Goal: Information Seeking & Learning: Compare options

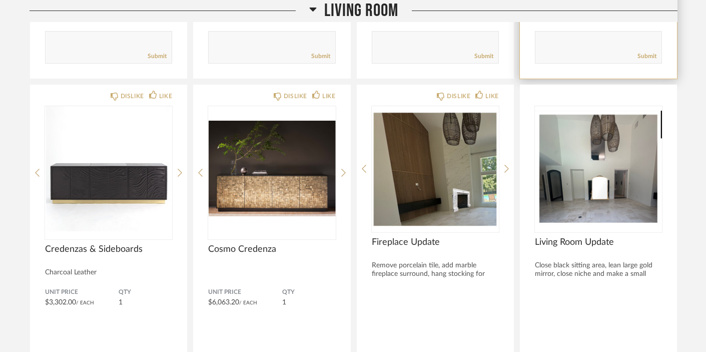
scroll to position [1186, 0]
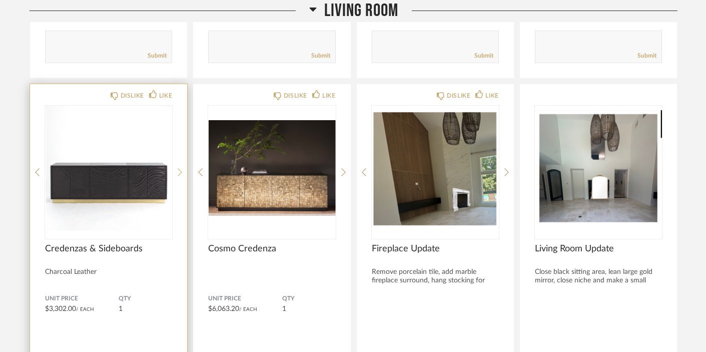
click at [181, 168] on icon at bounding box center [180, 172] width 5 height 8
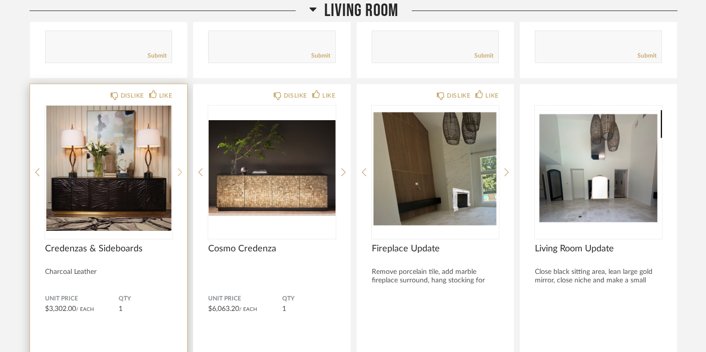
click at [181, 168] on icon at bounding box center [180, 172] width 5 height 8
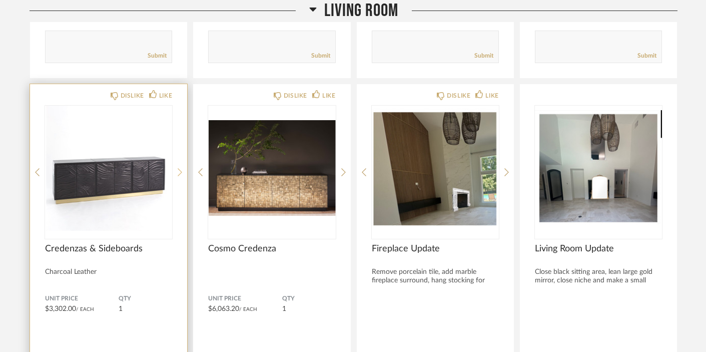
click at [181, 168] on icon at bounding box center [180, 172] width 5 height 8
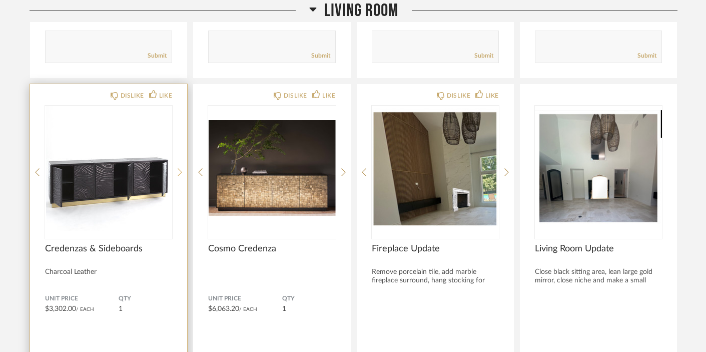
click at [181, 134] on div at bounding box center [180, 172] width 5 height 133
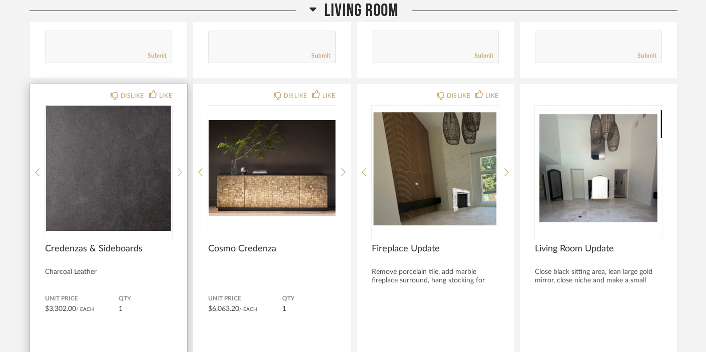
click at [181, 132] on div at bounding box center [180, 172] width 5 height 133
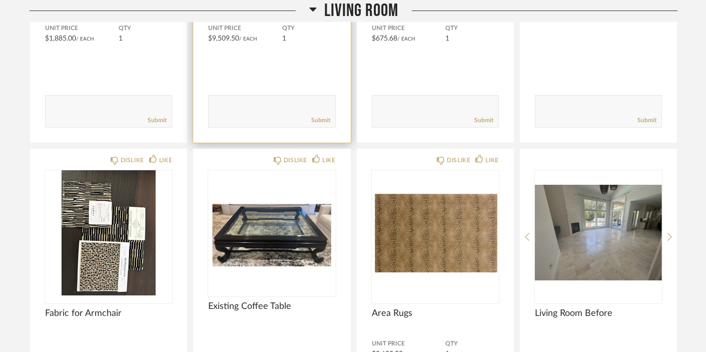
scroll to position [1931, 0]
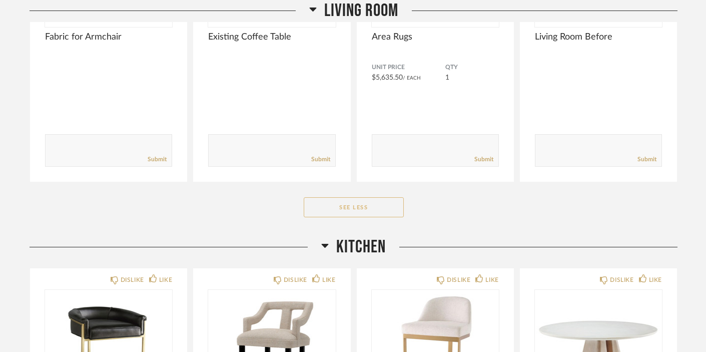
click at [367, 197] on button "See Less" at bounding box center [354, 207] width 100 height 20
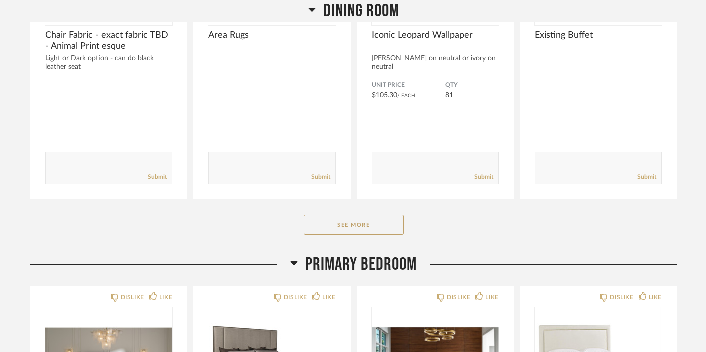
scroll to position [2579, 0]
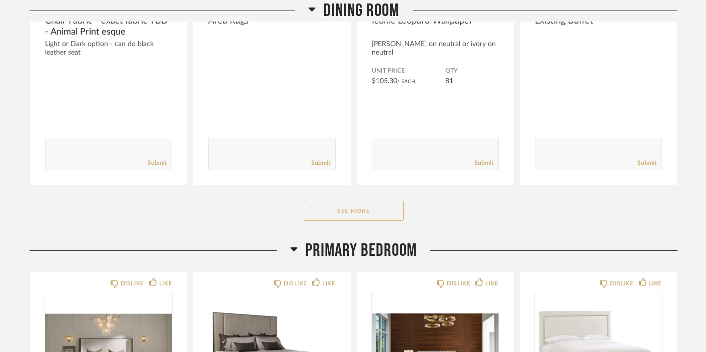
click at [354, 201] on button "See More" at bounding box center [354, 211] width 100 height 20
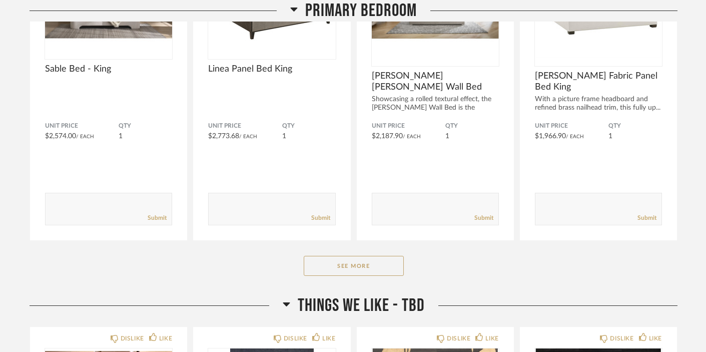
scroll to position [3582, 0]
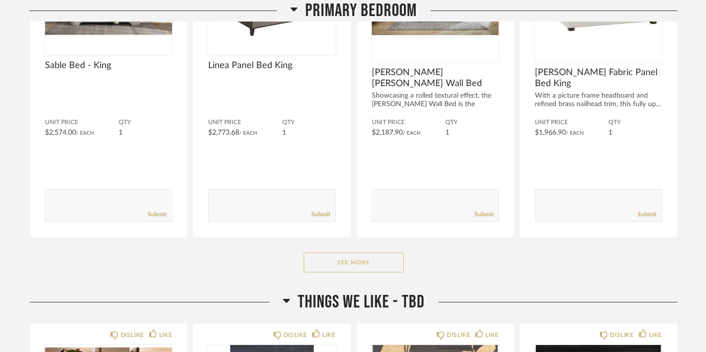
click at [354, 252] on button "See More" at bounding box center [354, 262] width 100 height 20
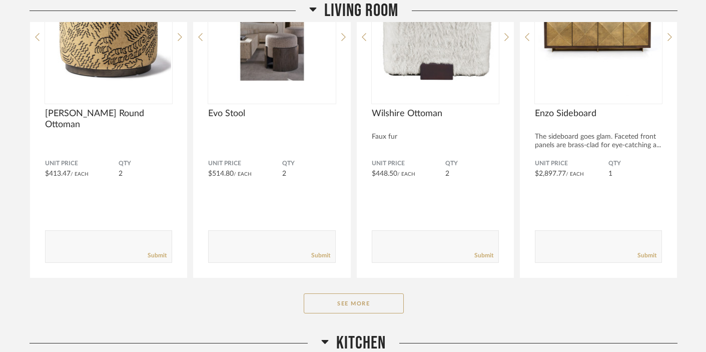
scroll to position [984, 0]
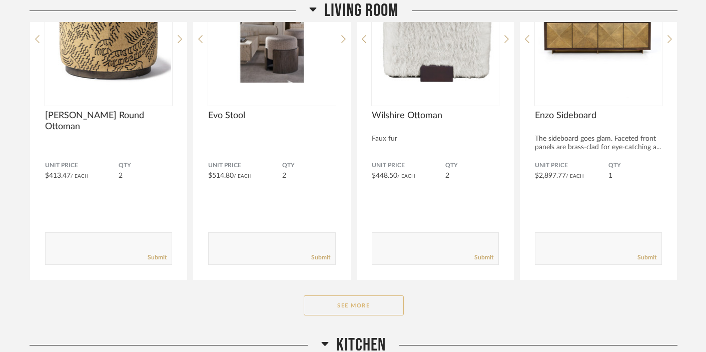
click at [359, 295] on button "See More" at bounding box center [354, 305] width 100 height 20
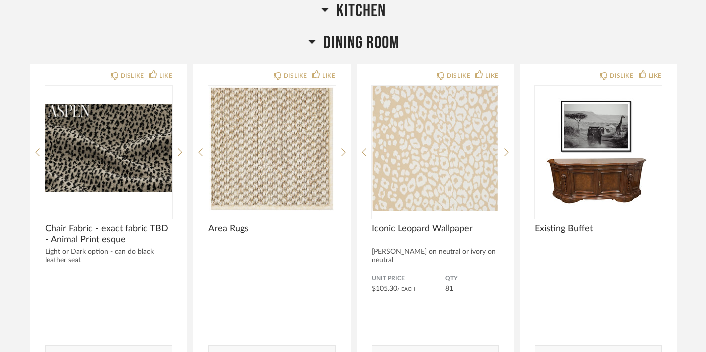
scroll to position [3335, 0]
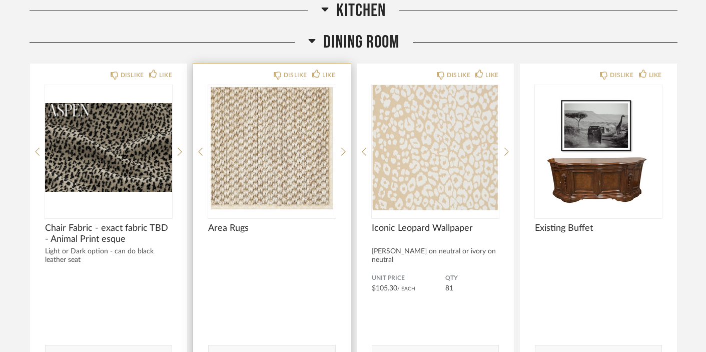
click at [281, 152] on img "0" at bounding box center [271, 147] width 127 height 125
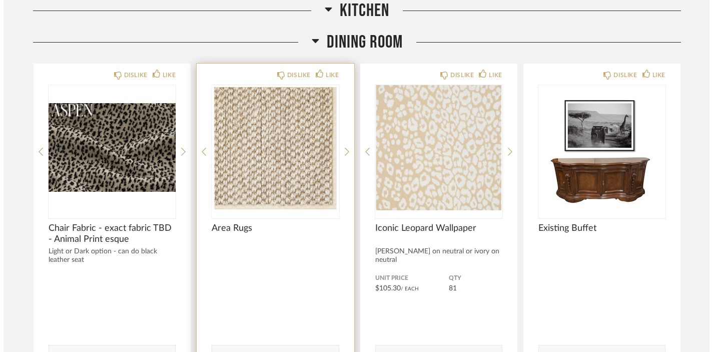
scroll to position [0, 0]
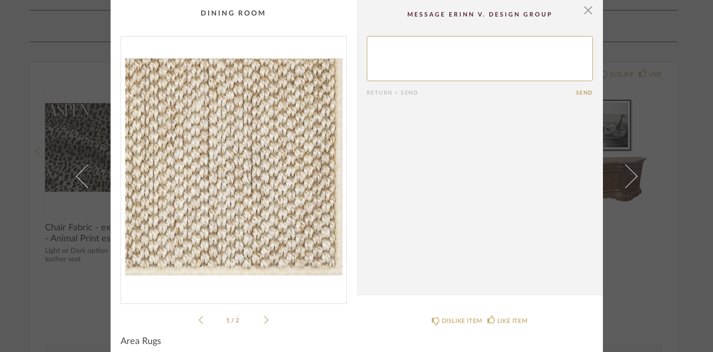
click at [264, 322] on icon at bounding box center [266, 319] width 5 height 9
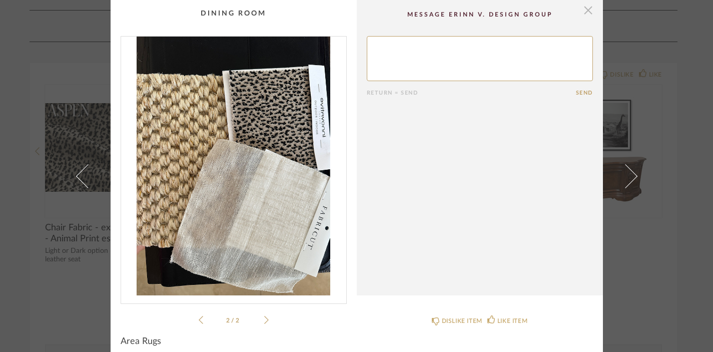
click at [586, 12] on span "button" at bounding box center [589, 10] width 20 height 20
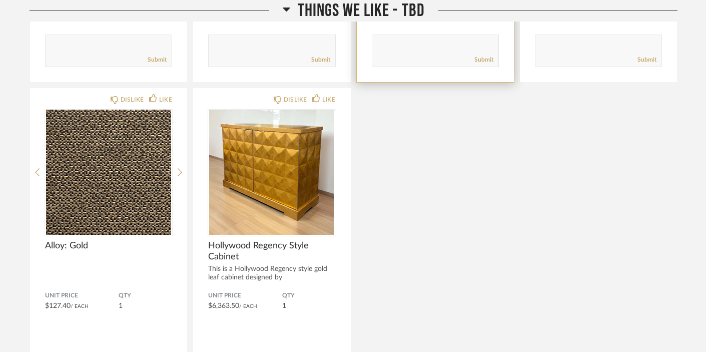
scroll to position [6419, 0]
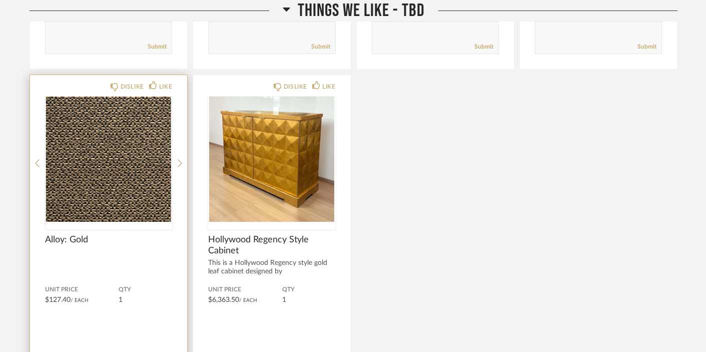
click at [122, 134] on img "0" at bounding box center [108, 159] width 127 height 125
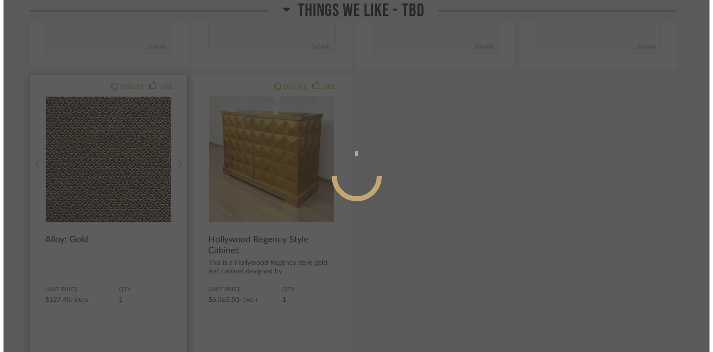
scroll to position [0, 0]
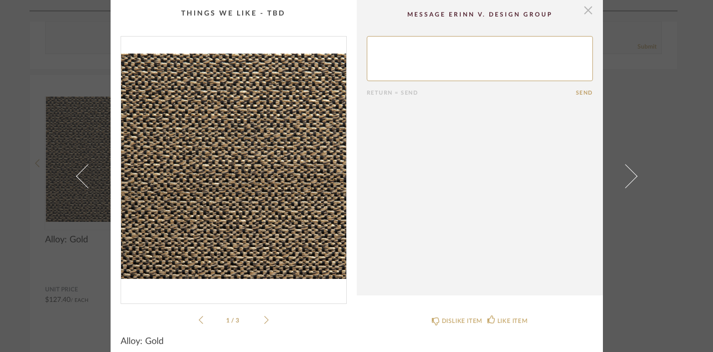
click at [585, 13] on span "button" at bounding box center [589, 10] width 20 height 20
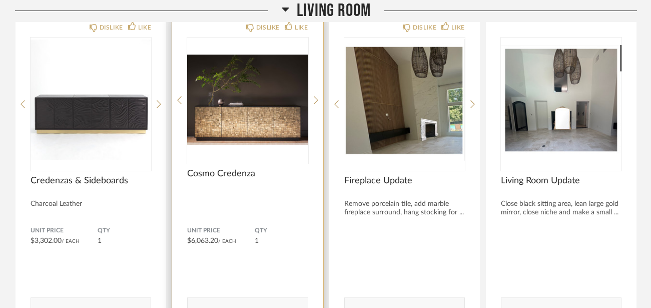
scroll to position [1254, 0]
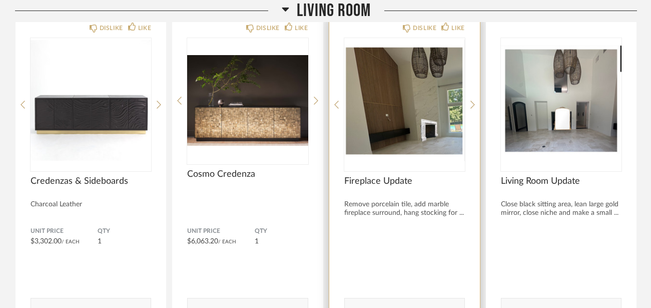
click at [435, 98] on img "0" at bounding box center [404, 100] width 121 height 125
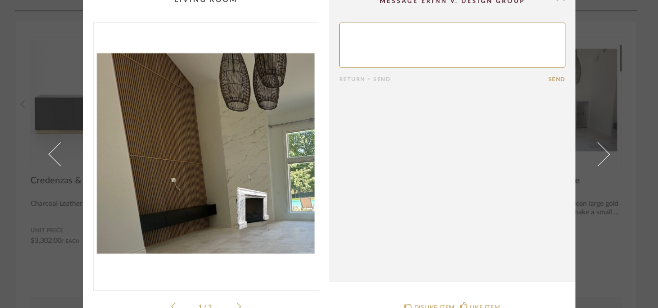
scroll to position [0, 0]
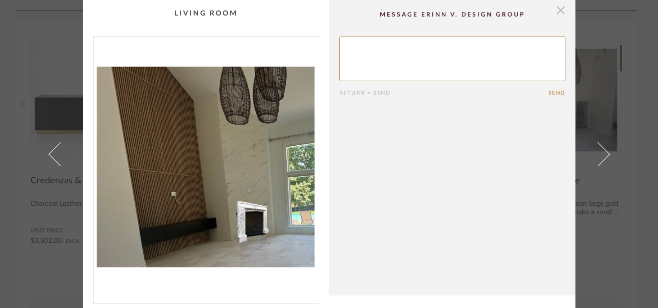
click at [560, 11] on span "button" at bounding box center [561, 10] width 20 height 20
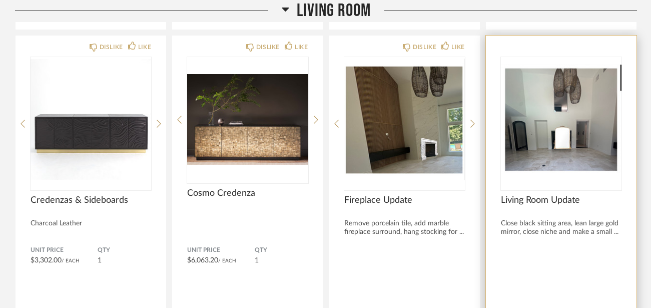
scroll to position [1233, 0]
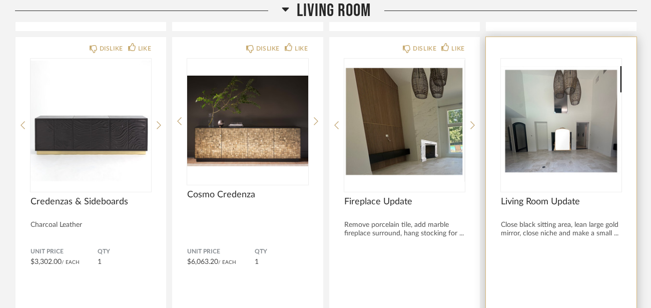
click at [556, 138] on img "0" at bounding box center [561, 121] width 121 height 125
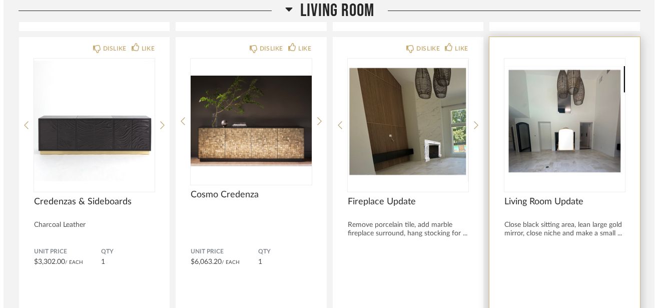
scroll to position [0, 0]
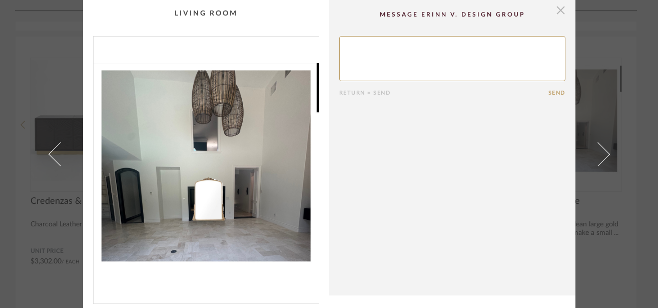
click at [558, 12] on span "button" at bounding box center [561, 10] width 20 height 20
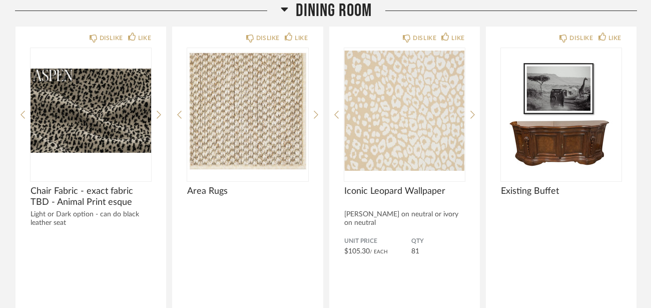
scroll to position [3385, 0]
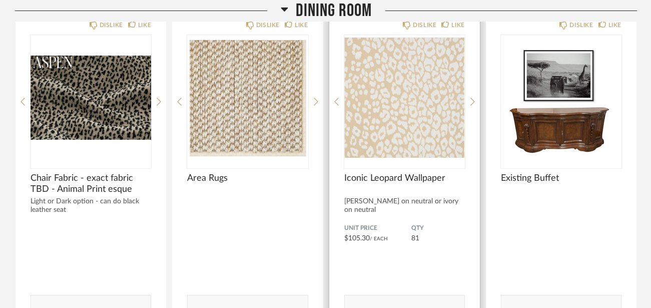
click at [356, 100] on img "0" at bounding box center [404, 97] width 121 height 125
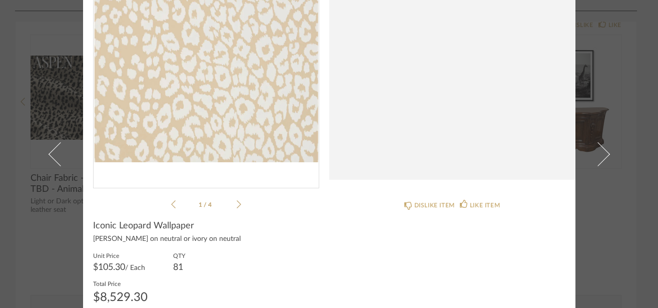
scroll to position [129, 0]
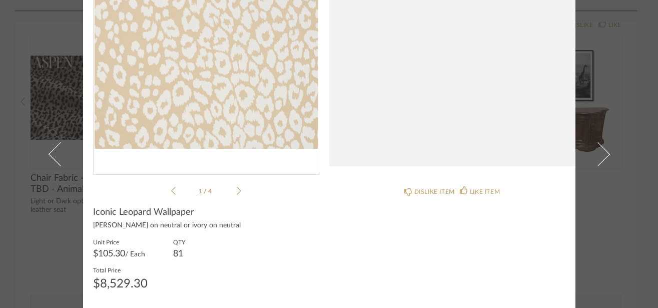
click at [237, 189] on icon at bounding box center [239, 190] width 5 height 9
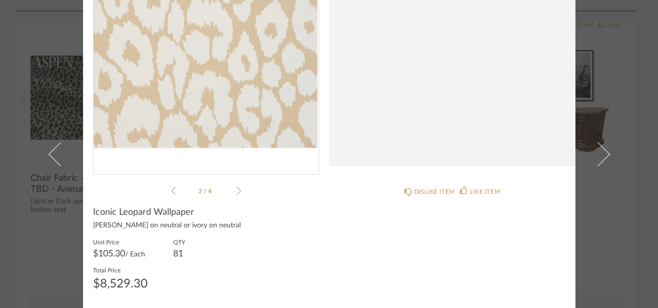
click at [237, 189] on icon at bounding box center [239, 190] width 5 height 9
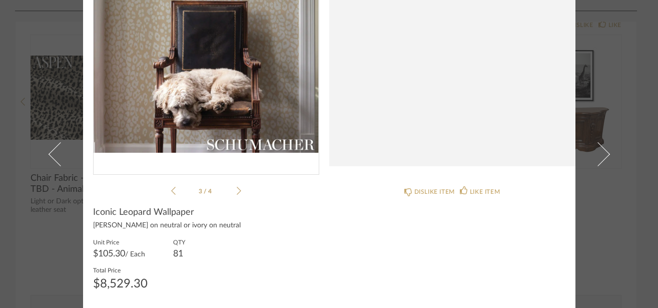
click at [237, 189] on icon at bounding box center [239, 190] width 5 height 9
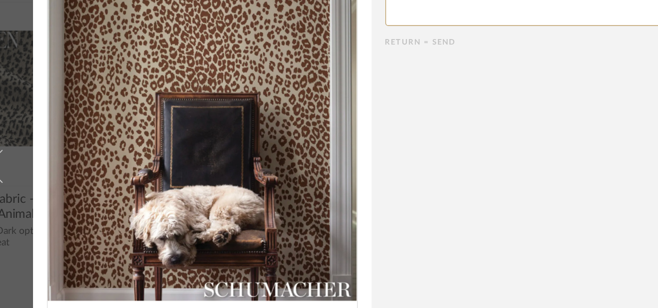
scroll to position [0, 0]
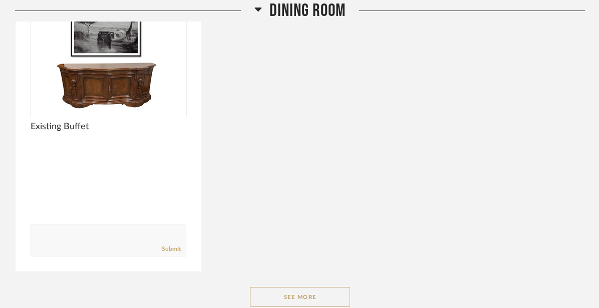
scroll to position [2769, 0]
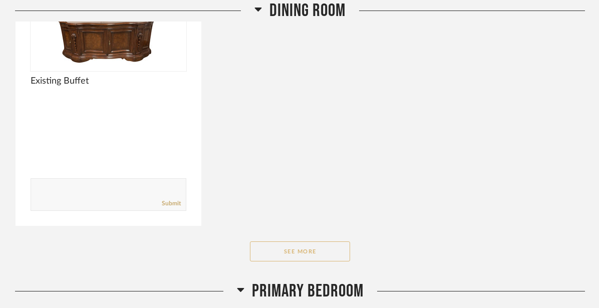
click at [300, 241] on button "See More" at bounding box center [300, 251] width 100 height 20
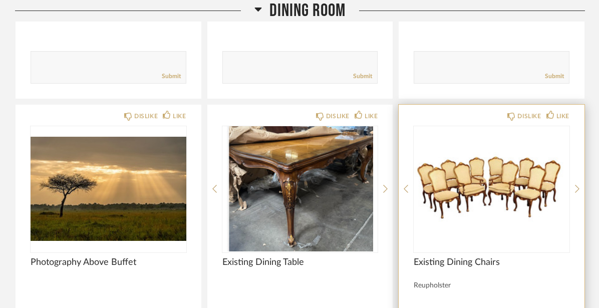
scroll to position [2953, 0]
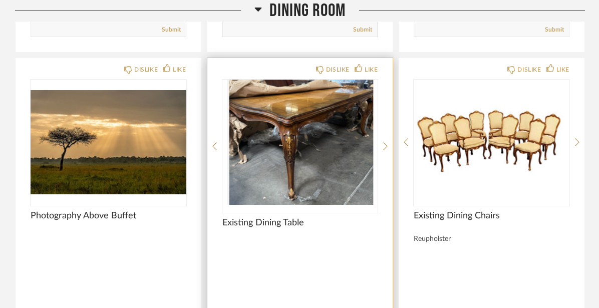
click at [326, 131] on img "0" at bounding box center [300, 142] width 156 height 125
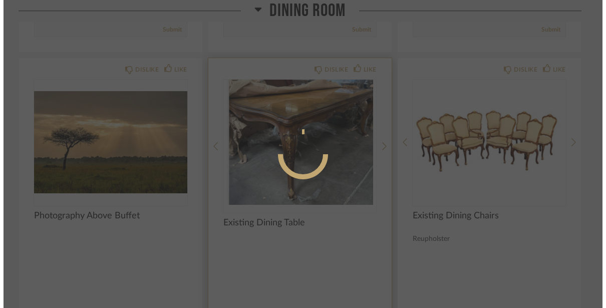
scroll to position [0, 0]
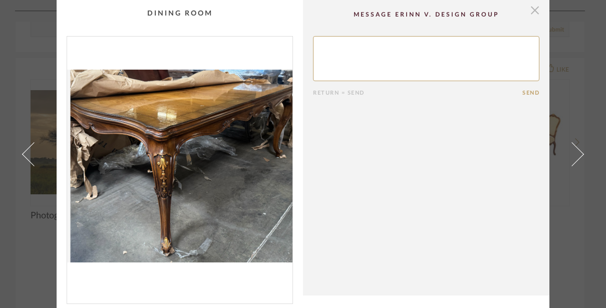
click at [530, 14] on span "button" at bounding box center [534, 10] width 20 height 20
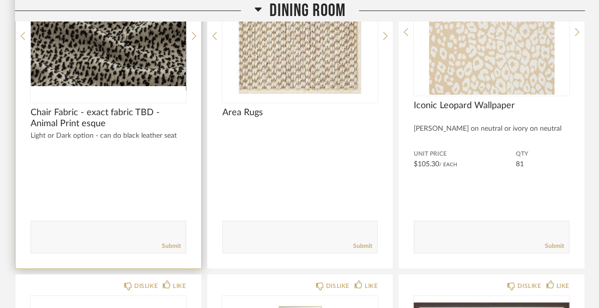
scroll to position [2429, 0]
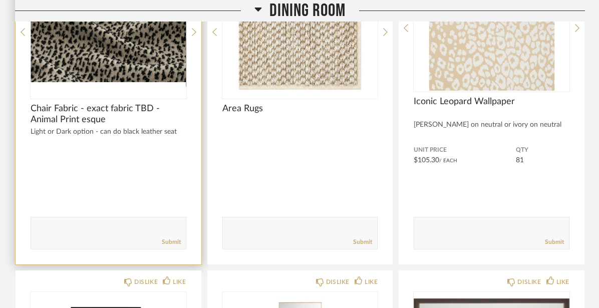
click at [152, 50] on img "0" at bounding box center [109, 27] width 156 height 125
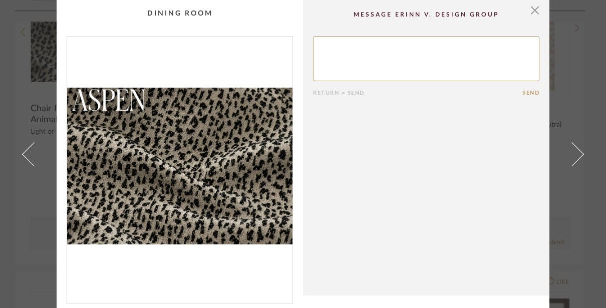
scroll to position [69, 0]
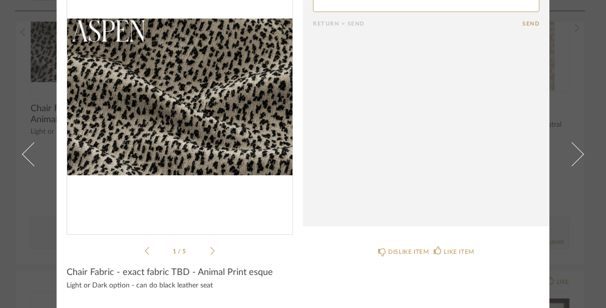
click at [210, 252] on icon at bounding box center [212, 250] width 5 height 9
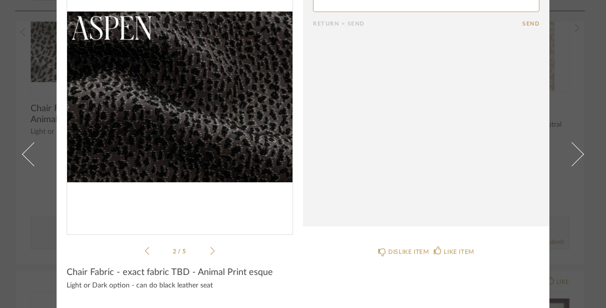
click at [210, 252] on icon at bounding box center [212, 250] width 5 height 9
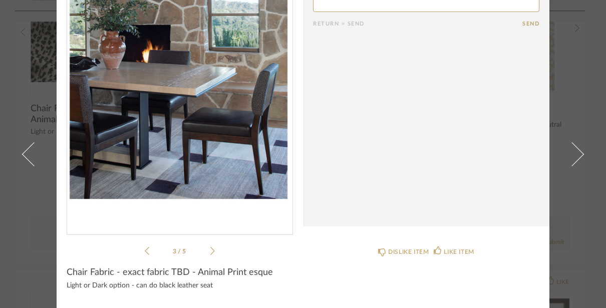
click at [210, 252] on icon at bounding box center [212, 250] width 5 height 9
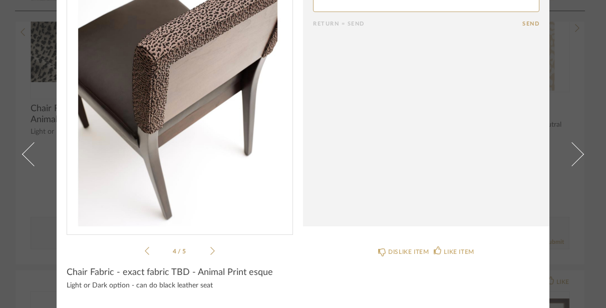
click at [210, 252] on icon at bounding box center [212, 250] width 5 height 9
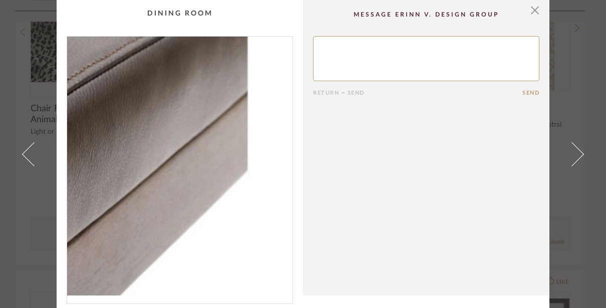
scroll to position [1, 0]
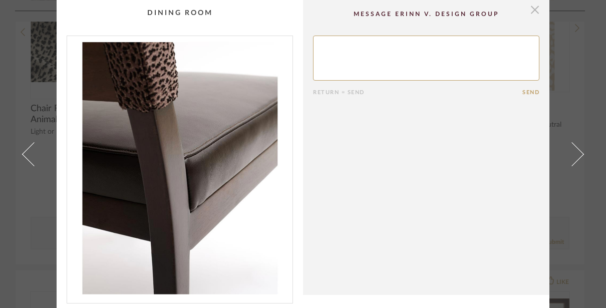
click at [532, 12] on span "button" at bounding box center [534, 9] width 20 height 20
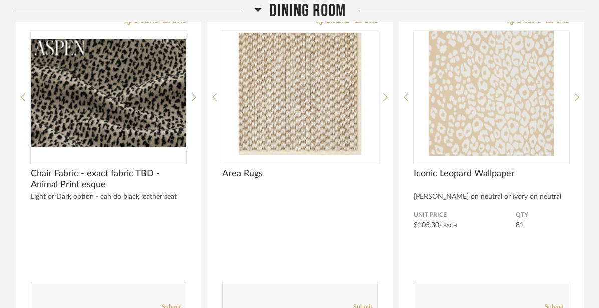
scroll to position [2348, 0]
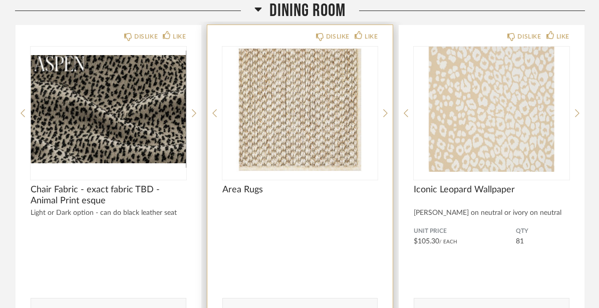
click at [302, 88] on img "0" at bounding box center [300, 109] width 156 height 125
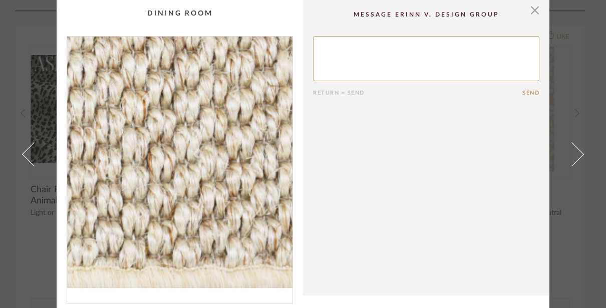
scroll to position [53, 0]
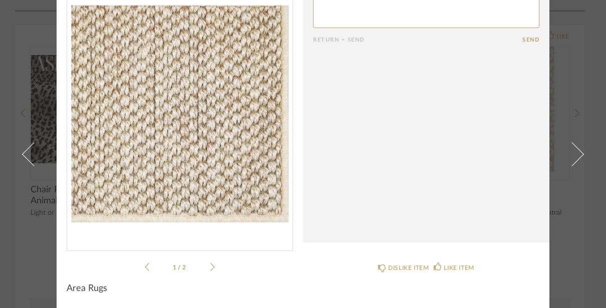
click at [210, 264] on icon at bounding box center [212, 267] width 5 height 8
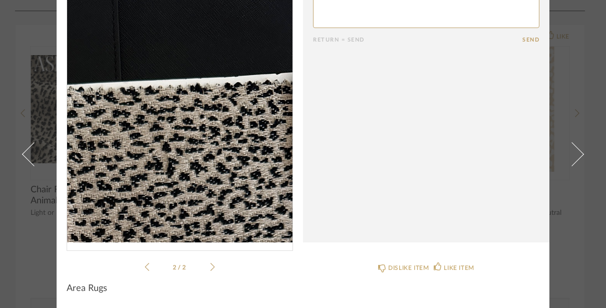
drag, startPoint x: 238, startPoint y: 87, endPoint x: 213, endPoint y: 2, distance: 88.3
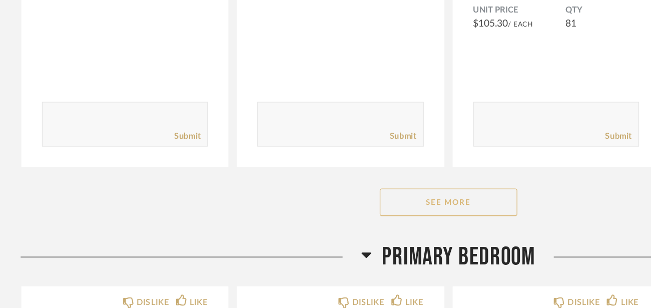
scroll to position [1863, 0]
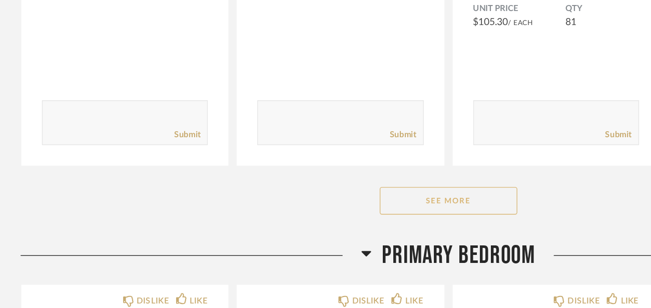
click at [330, 220] on button "See More" at bounding box center [326, 230] width 100 height 20
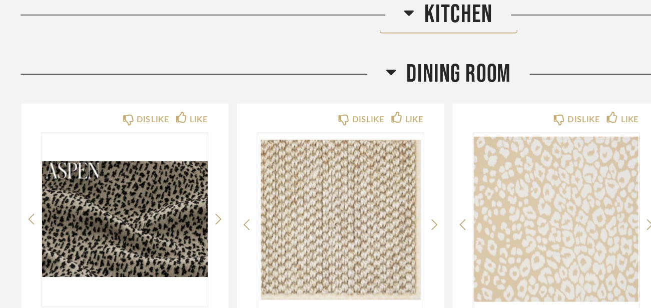
scroll to position [1660, 0]
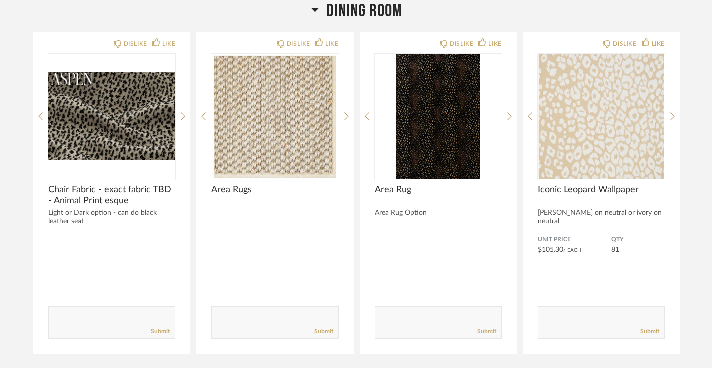
scroll to position [1716, 0]
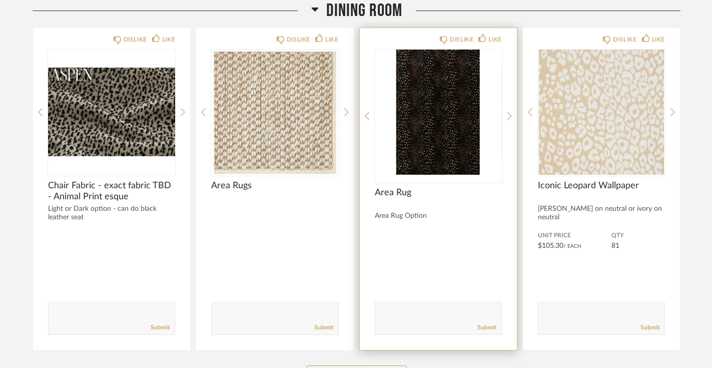
click at [450, 107] on img "0" at bounding box center [438, 112] width 127 height 125
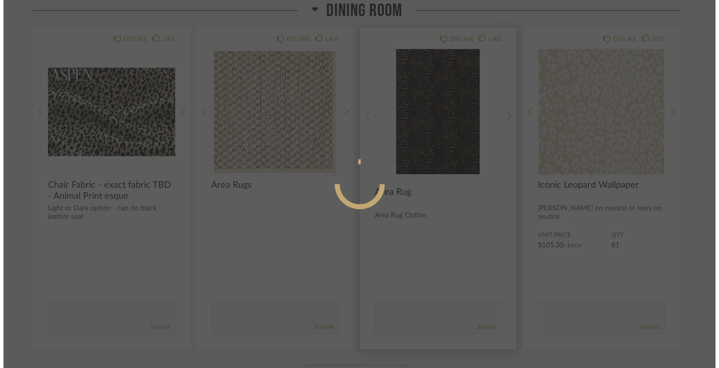
scroll to position [0, 0]
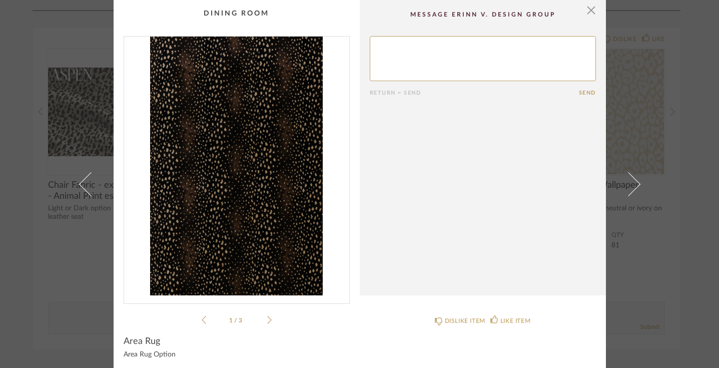
click at [268, 307] on div "1 / 3" at bounding box center [237, 181] width 226 height 290
click at [202, 307] on icon at bounding box center [204, 320] width 5 height 8
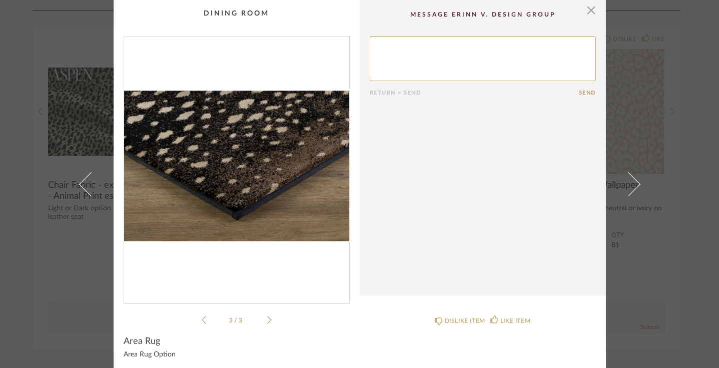
click at [202, 307] on icon at bounding box center [204, 320] width 5 height 8
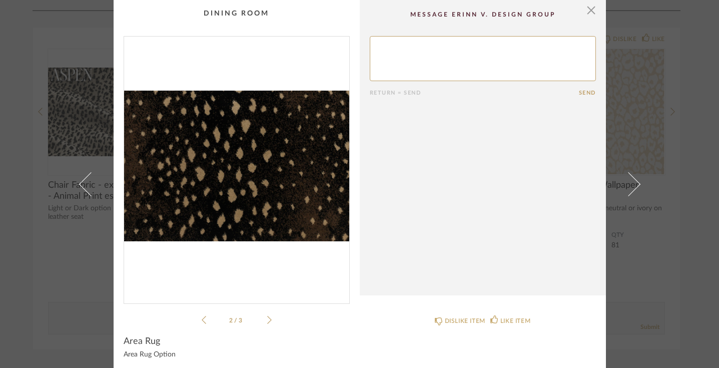
click at [202, 307] on icon at bounding box center [204, 320] width 5 height 8
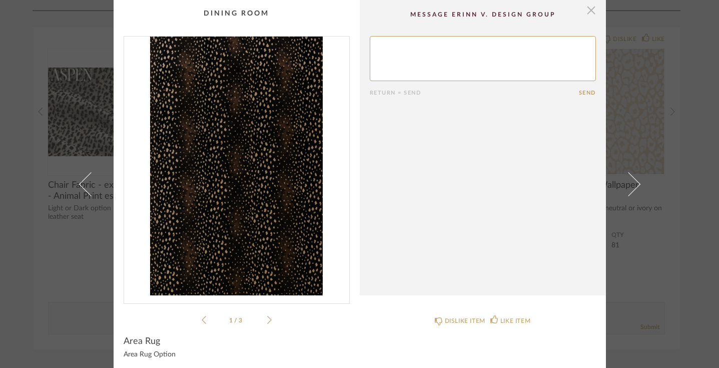
click at [591, 13] on span "button" at bounding box center [592, 10] width 20 height 20
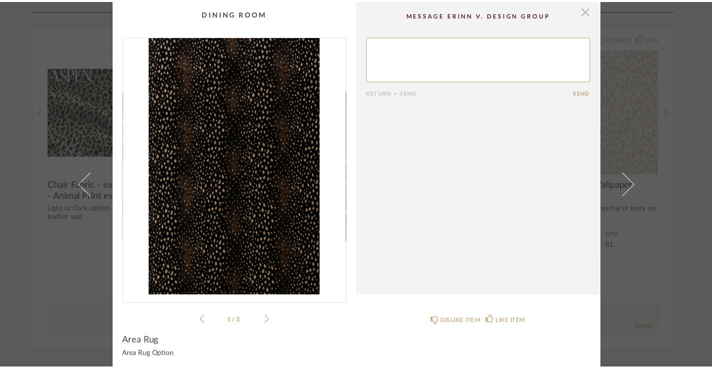
scroll to position [1716, 0]
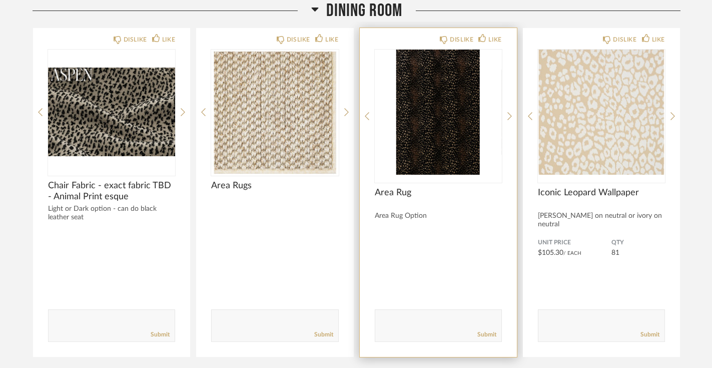
click at [465, 105] on img "0" at bounding box center [438, 112] width 127 height 125
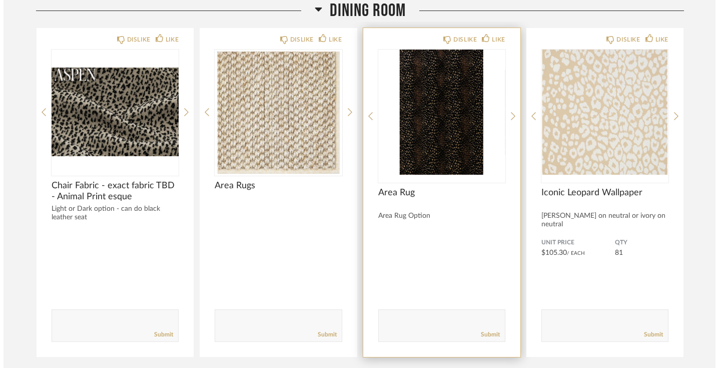
scroll to position [0, 0]
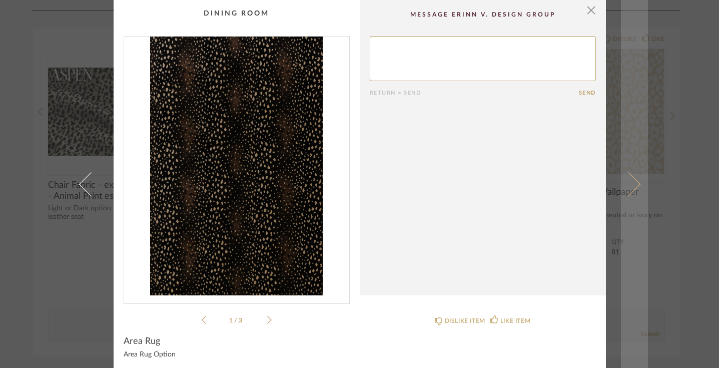
click at [636, 106] on link at bounding box center [634, 184] width 27 height 368
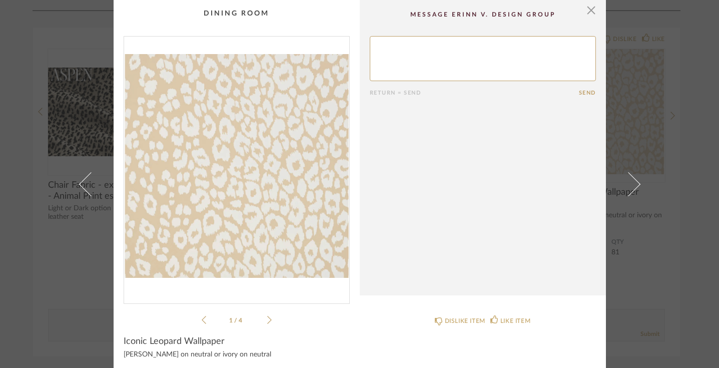
click at [267, 307] on icon at bounding box center [269, 319] width 5 height 9
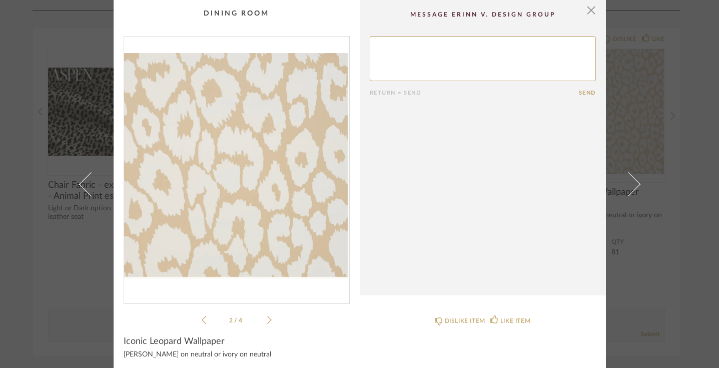
click at [267, 307] on icon at bounding box center [269, 319] width 5 height 9
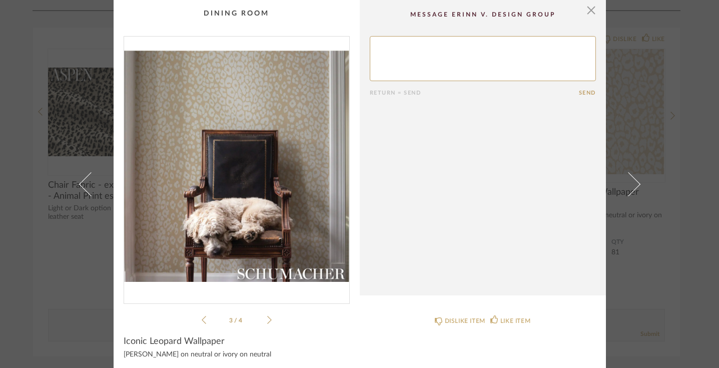
click at [267, 307] on icon at bounding box center [269, 319] width 5 height 9
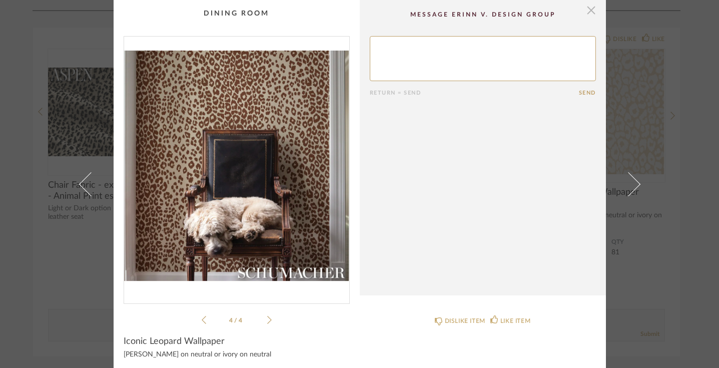
click at [588, 11] on span "button" at bounding box center [592, 10] width 20 height 20
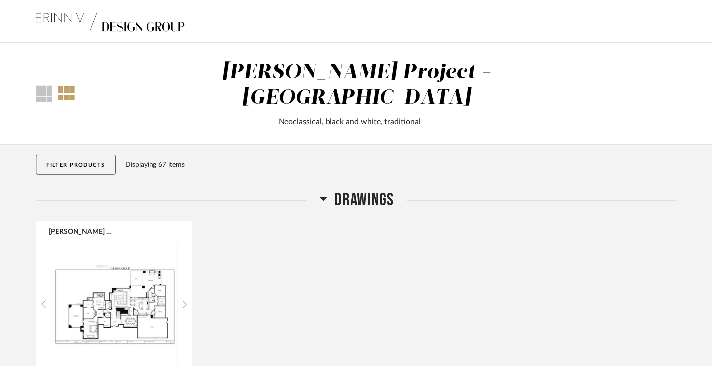
scroll to position [1716, 0]
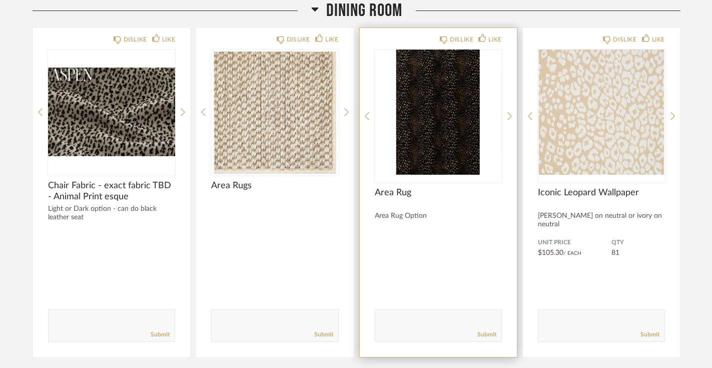
click at [448, 98] on img "0" at bounding box center [438, 112] width 127 height 125
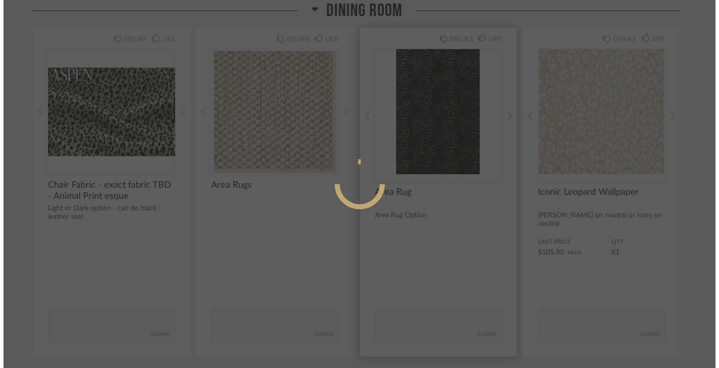
scroll to position [0, 0]
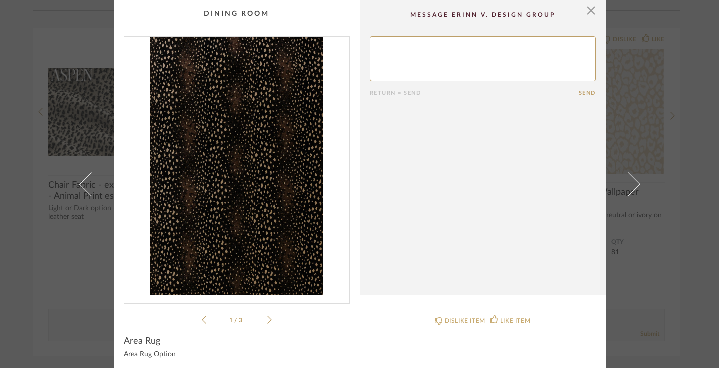
click at [267, 307] on icon at bounding box center [269, 320] width 5 height 8
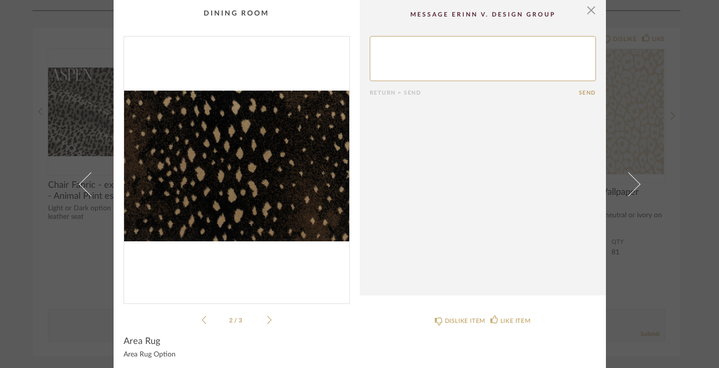
click at [267, 307] on icon at bounding box center [269, 320] width 5 height 8
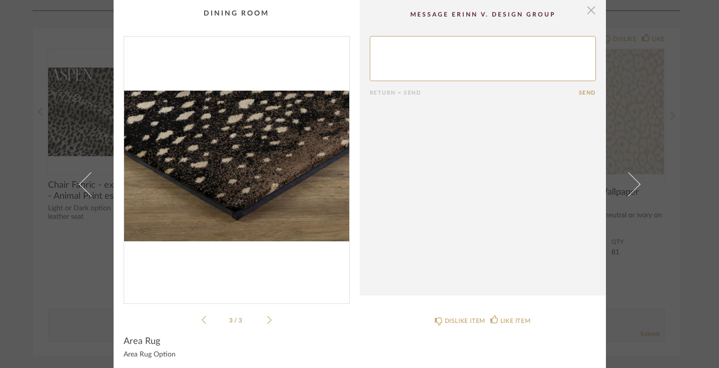
click at [590, 14] on span "button" at bounding box center [592, 10] width 20 height 20
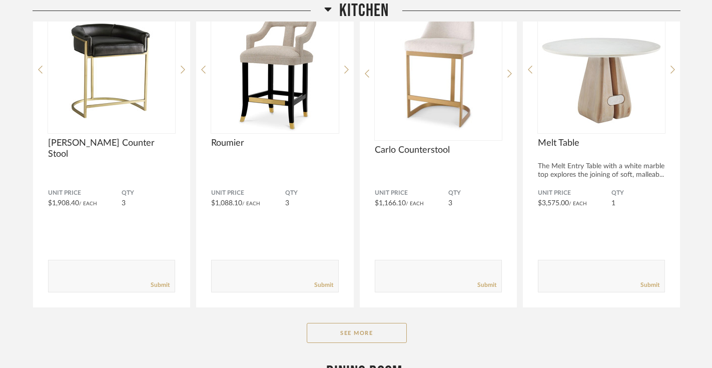
scroll to position [1361, 0]
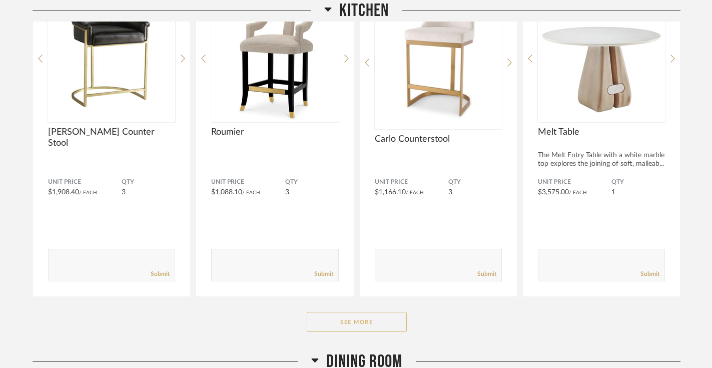
click at [357, 307] on button "See More" at bounding box center [357, 322] width 100 height 20
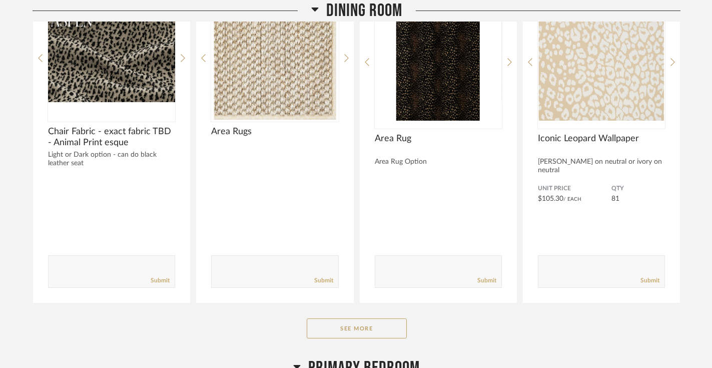
scroll to position [2426, 0]
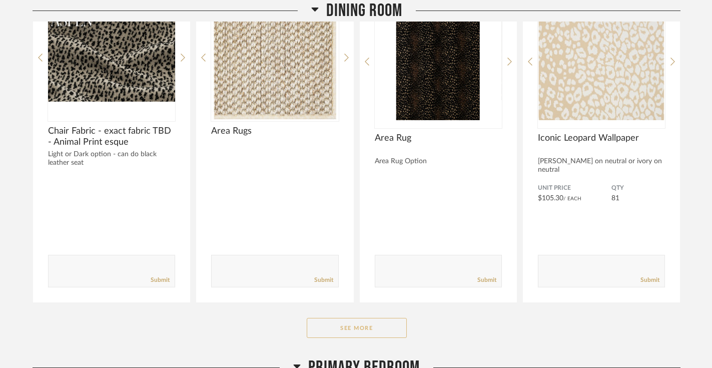
click at [358, 307] on button "See More" at bounding box center [357, 328] width 100 height 20
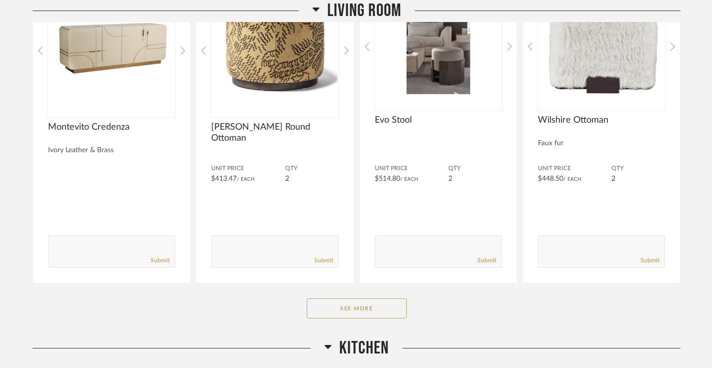
scroll to position [966, 0]
click at [366, 298] on button "See More" at bounding box center [357, 308] width 100 height 20
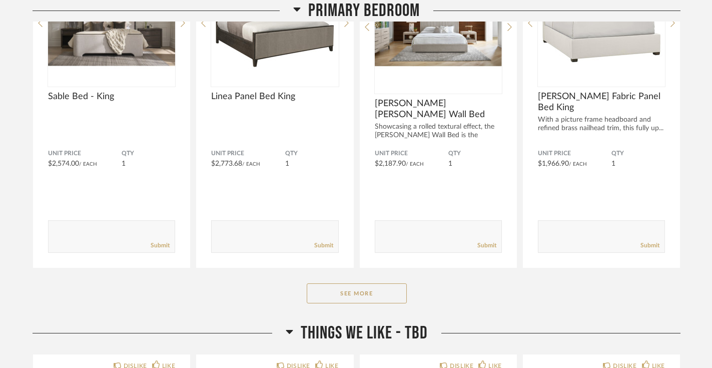
scroll to position [4808, 0]
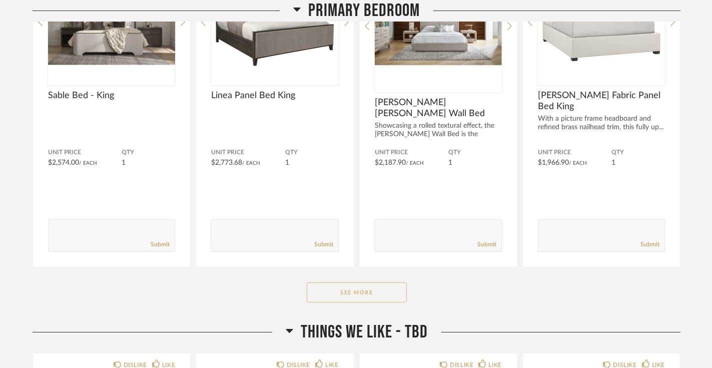
click at [381, 282] on button "See More" at bounding box center [357, 292] width 100 height 20
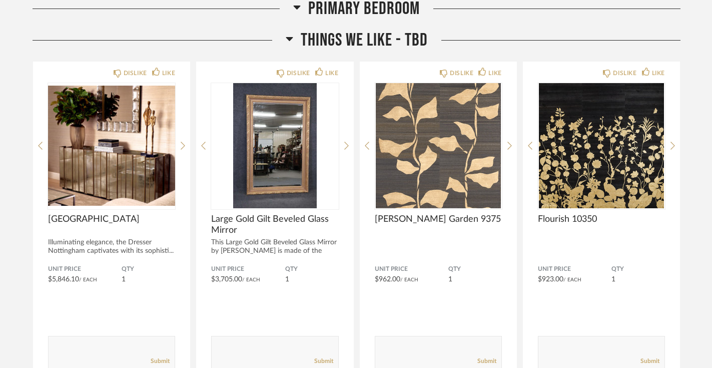
scroll to position [6510, 0]
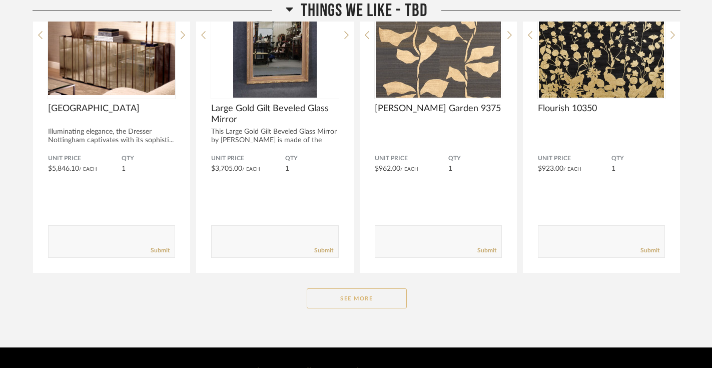
click at [370, 288] on button "See More" at bounding box center [357, 298] width 100 height 20
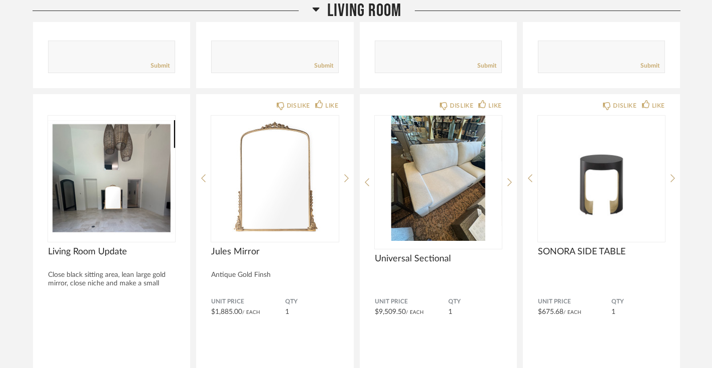
scroll to position [1452, 0]
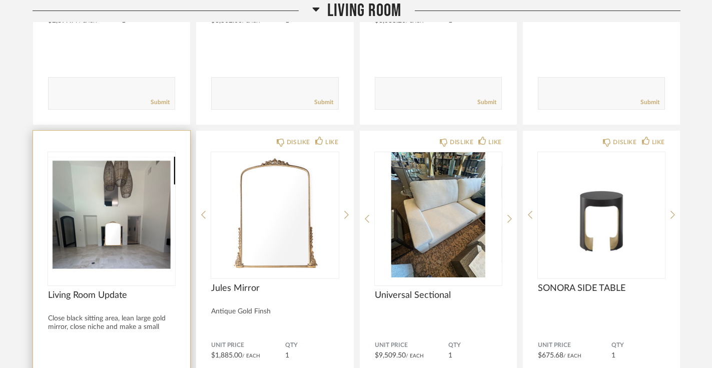
click at [118, 193] on img "0" at bounding box center [111, 214] width 127 height 125
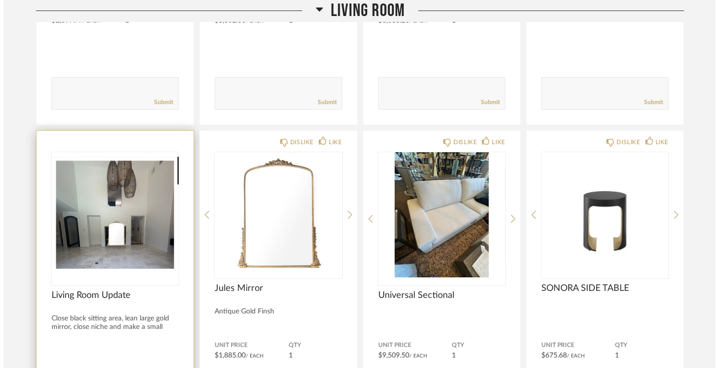
scroll to position [0, 0]
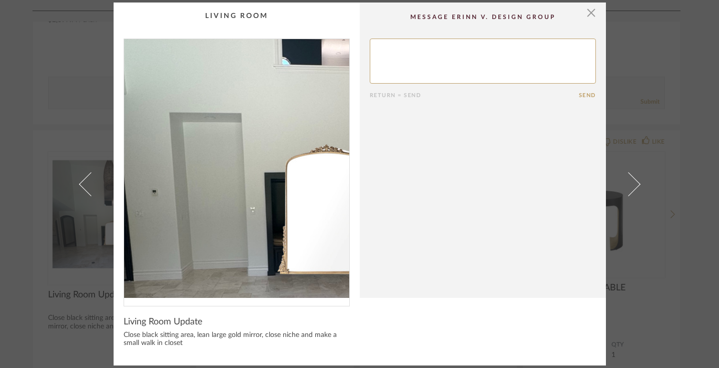
click at [205, 188] on img "0" at bounding box center [236, 168] width 225 height 259
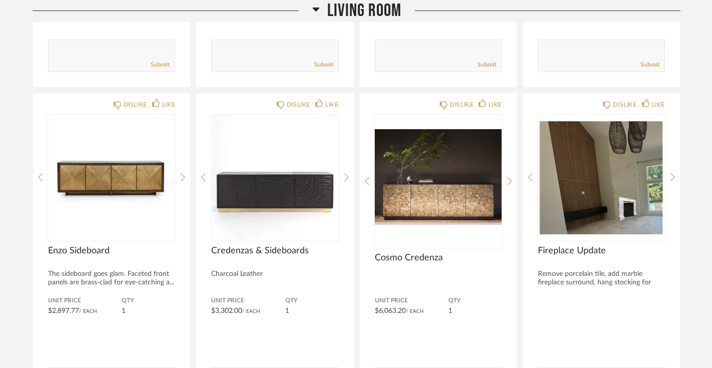
scroll to position [1159, 0]
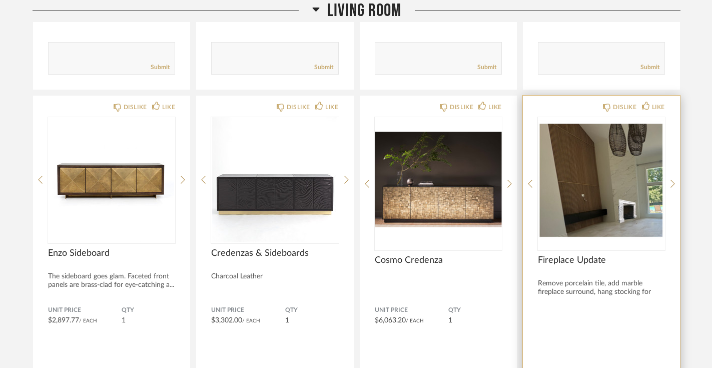
click at [0, 0] on img at bounding box center [0, 0] width 0 height 0
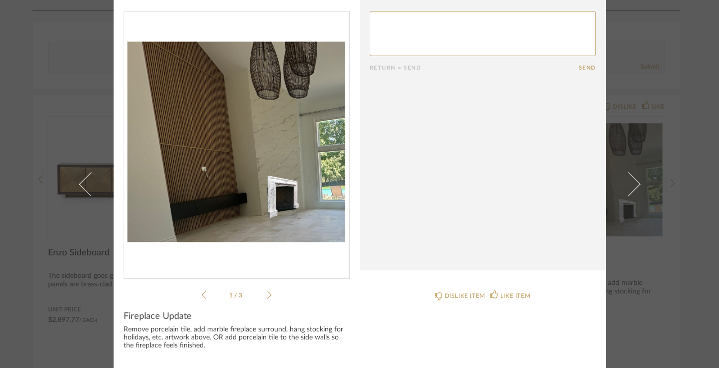
scroll to position [0, 0]
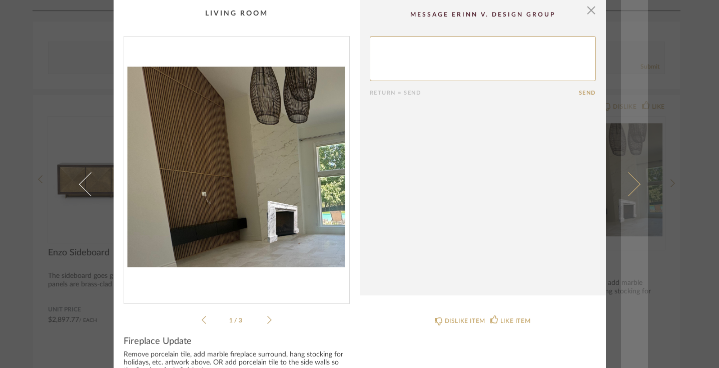
click at [633, 184] on span at bounding box center [628, 184] width 24 height 24
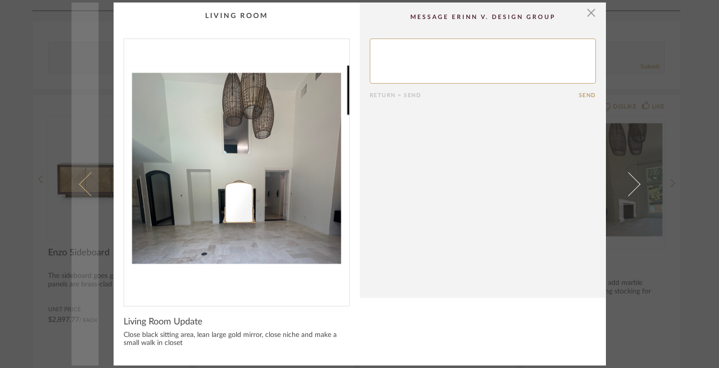
click at [79, 185] on span at bounding box center [91, 184] width 24 height 24
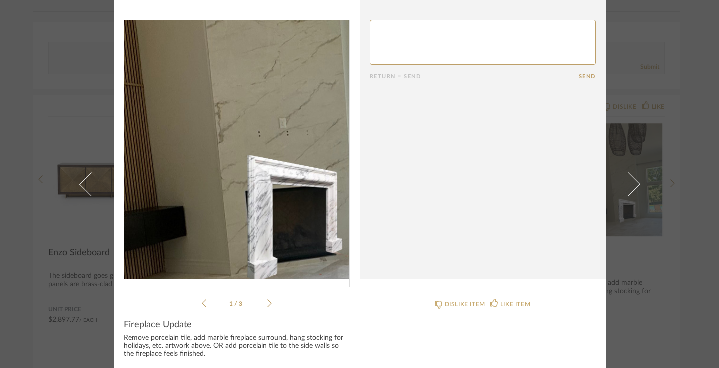
scroll to position [25, 0]
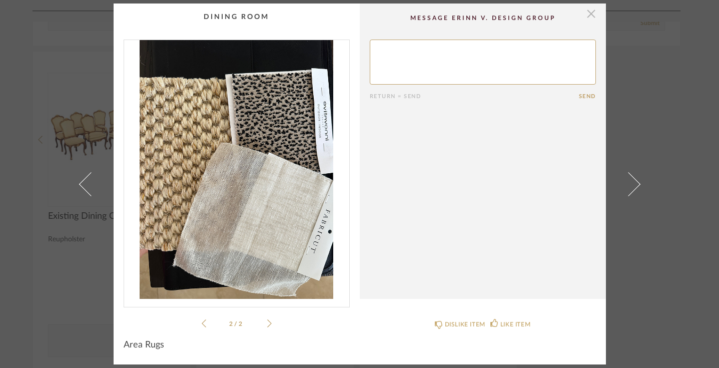
click at [586, 12] on span "button" at bounding box center [592, 14] width 20 height 20
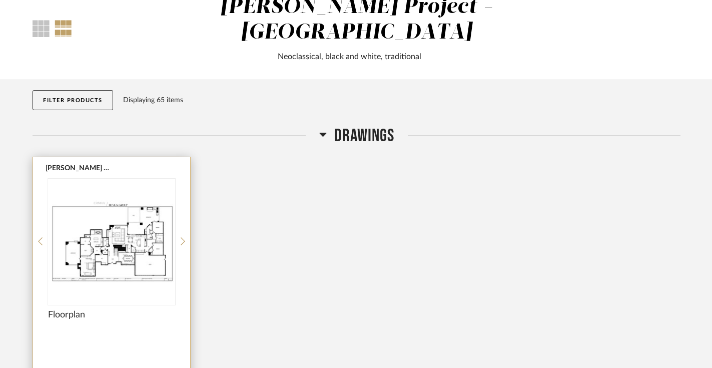
scroll to position [38, 0]
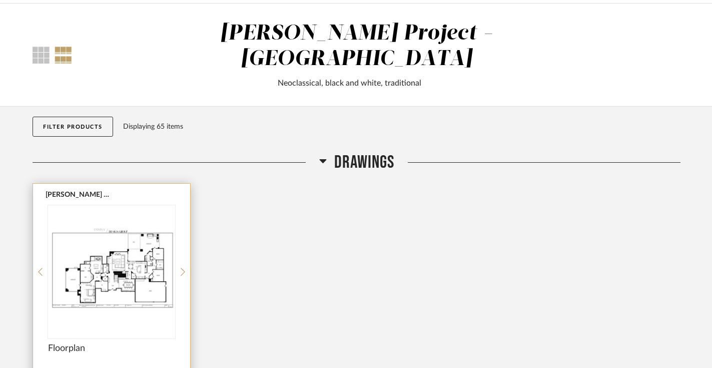
click at [66, 258] on img "0" at bounding box center [111, 267] width 127 height 125
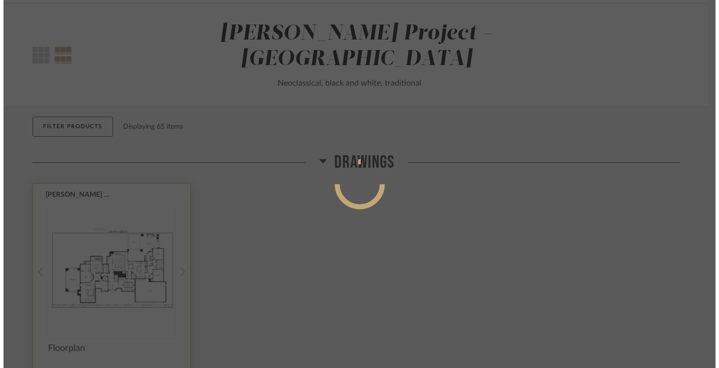
scroll to position [0, 0]
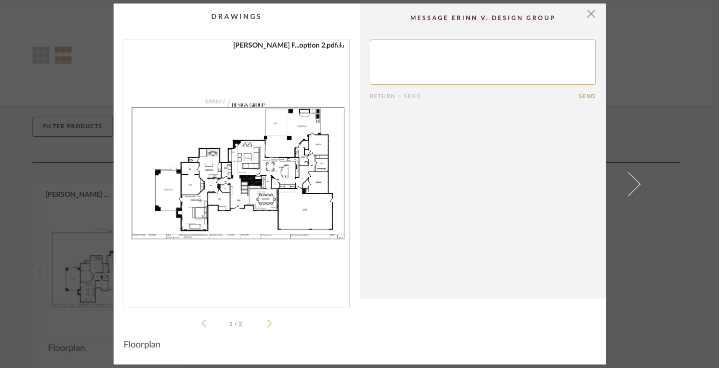
click at [208, 197] on img "0" at bounding box center [236, 169] width 225 height 259
